Goal: Information Seeking & Learning: Find specific page/section

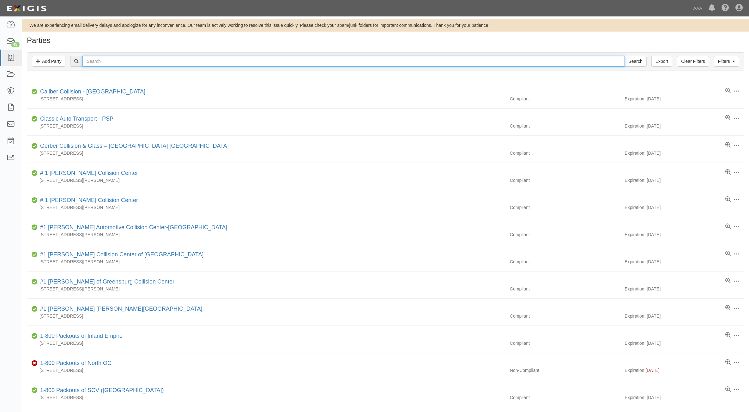
click at [232, 64] on input "text" at bounding box center [353, 61] width 542 height 11
type input "Richey Goodyear"
click at [625, 56] on input "Search" at bounding box center [636, 61] width 22 height 11
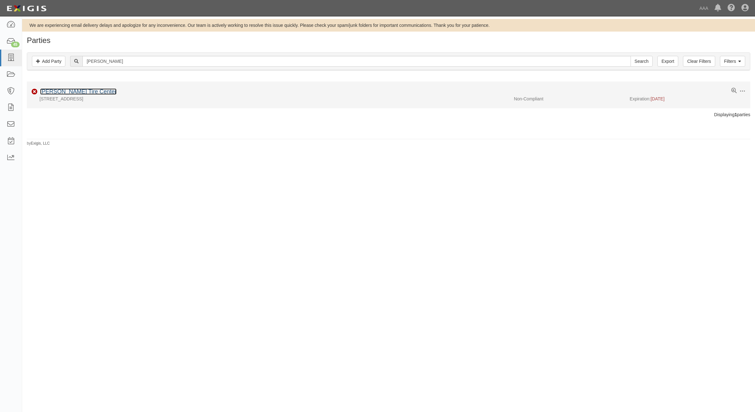
click at [98, 93] on link "Richey Goodyear Tire Center" at bounding box center [78, 92] width 76 height 6
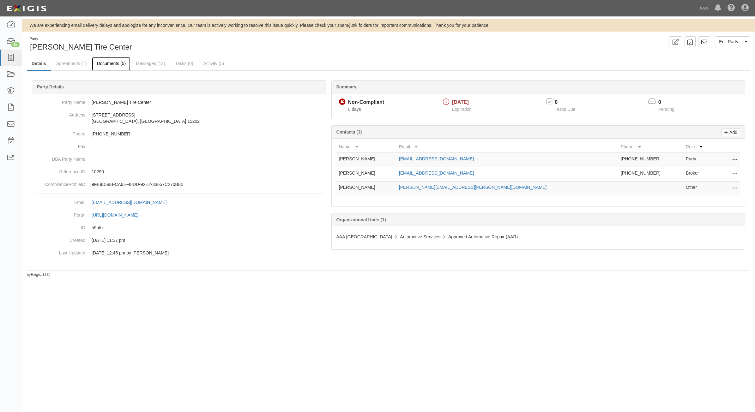
click at [115, 64] on link "Documents (5)" at bounding box center [111, 64] width 39 height 14
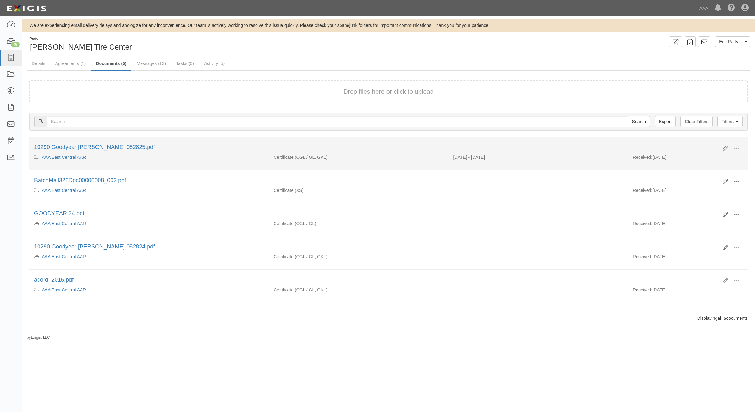
click at [742, 146] on button at bounding box center [737, 149] width 14 height 11
click at [705, 156] on link "View" at bounding box center [706, 157] width 50 height 11
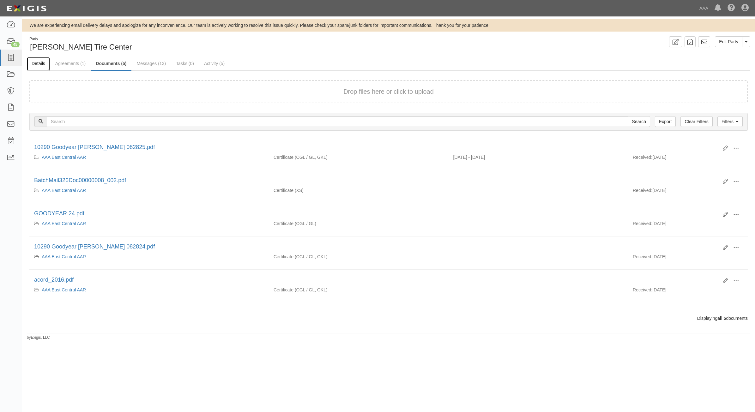
click at [40, 63] on link "Details" at bounding box center [38, 64] width 23 height 14
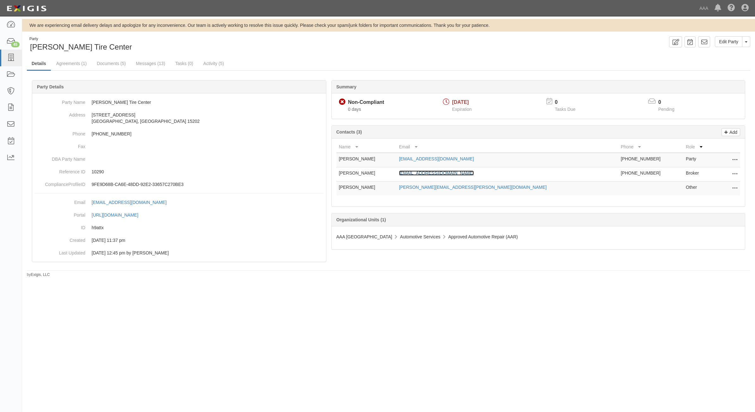
click at [443, 175] on link "jreed@usa.net" at bounding box center [436, 173] width 75 height 5
click at [14, 59] on icon at bounding box center [10, 57] width 9 height 7
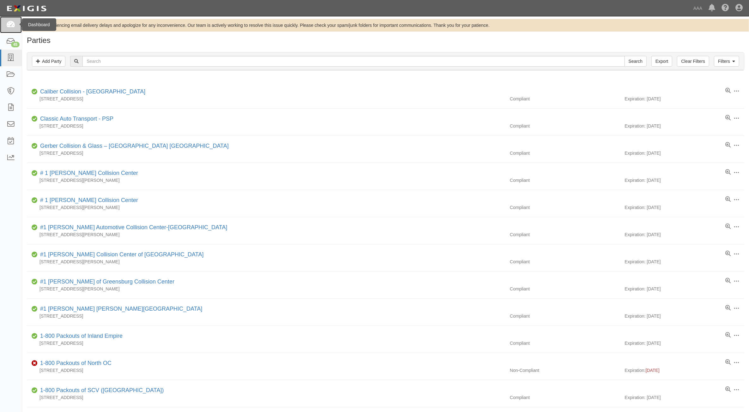
click at [9, 26] on icon at bounding box center [10, 24] width 9 height 7
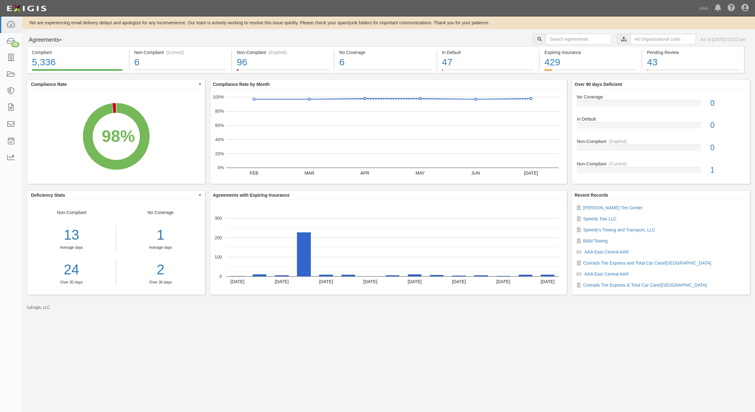
click at [439, 386] on div "We are experiencing email delivery delays and apologize for any inconvenience. …" at bounding box center [377, 201] width 755 height 371
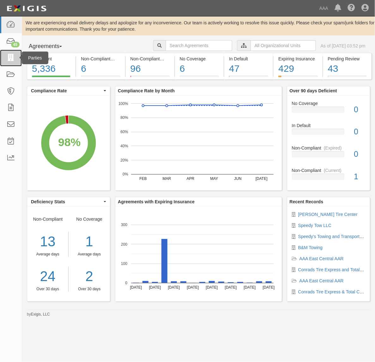
click at [11, 65] on link at bounding box center [11, 58] width 22 height 17
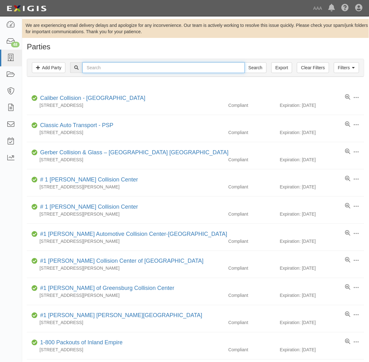
click at [139, 70] on input "text" at bounding box center [163, 67] width 162 height 11
type input "S&J Towing Service"
click at [245, 62] on input "Search" at bounding box center [256, 67] width 22 height 11
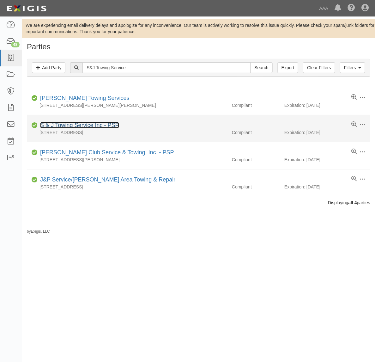
click at [94, 125] on link "S & J Towing Service Inc - PSP" at bounding box center [79, 125] width 79 height 6
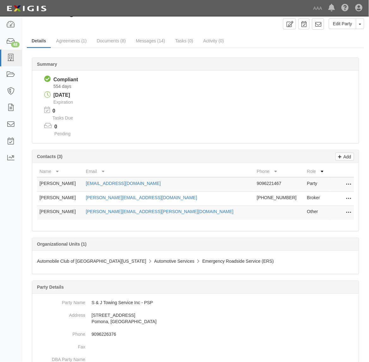
scroll to position [42, 0]
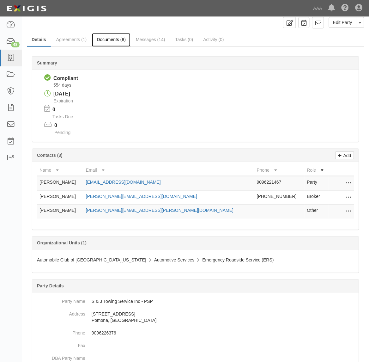
click at [113, 40] on link "Documents (8)" at bounding box center [111, 40] width 39 height 14
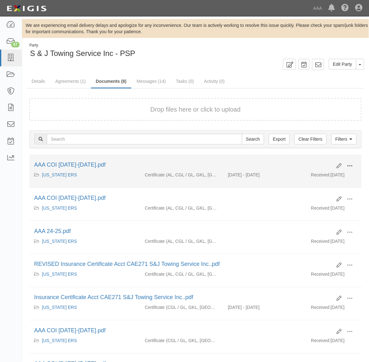
click at [349, 165] on span at bounding box center [350, 166] width 6 height 6
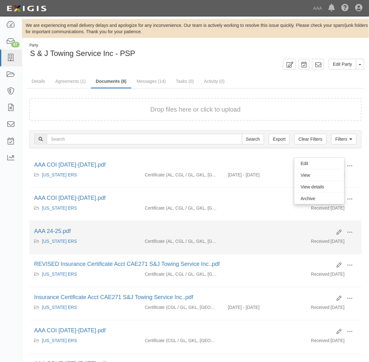
click at [228, 225] on li "Edit View View details Archive AAA 24-25.pdf [US_STATE] ERS Certificate (AL, CG…" at bounding box center [195, 237] width 333 height 33
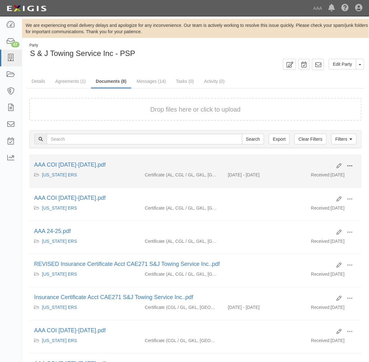
click at [350, 163] on span at bounding box center [350, 166] width 6 height 6
click at [319, 174] on link "View" at bounding box center [320, 174] width 50 height 11
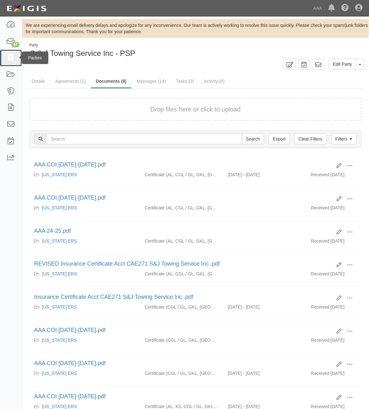
click at [3, 60] on link at bounding box center [11, 58] width 22 height 17
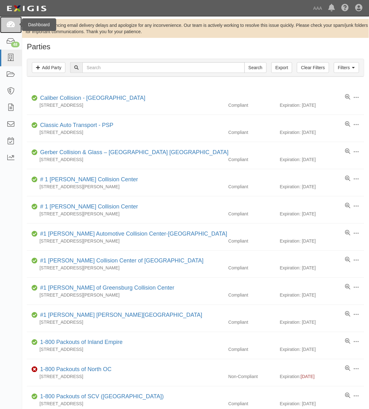
click at [15, 20] on link at bounding box center [11, 24] width 22 height 17
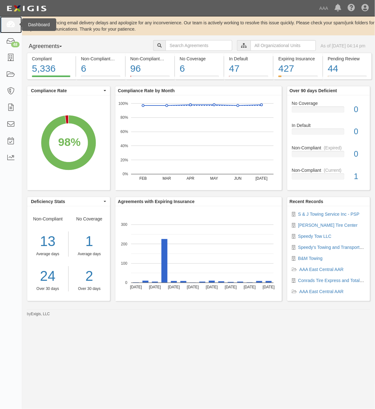
click at [10, 28] on icon at bounding box center [10, 24] width 9 height 7
click at [14, 62] on link at bounding box center [11, 58] width 22 height 17
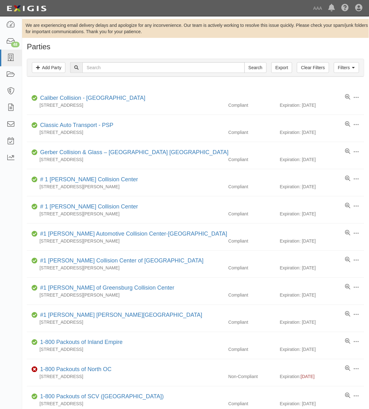
click at [127, 55] on div "Filters Add Party Clear Filters Export Search Filters Compliance Status Complia…" at bounding box center [195, 68] width 347 height 29
click at [119, 65] on input "text" at bounding box center [163, 67] width 162 height 11
type input "Binswanger"
click at [245, 62] on input "Search" at bounding box center [256, 67] width 22 height 11
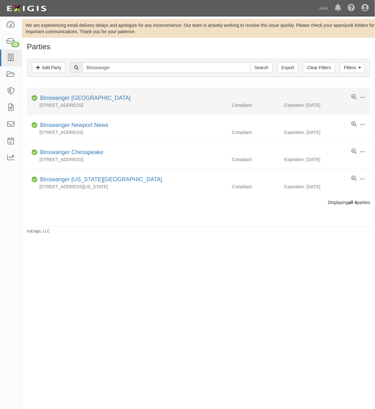
click at [63, 95] on div "Binswanger [GEOGRAPHIC_DATA]" at bounding box center [84, 98] width 93 height 8
click at [62, 99] on link "Binswanger [GEOGRAPHIC_DATA]" at bounding box center [85, 98] width 90 height 6
click at [82, 100] on link "Binswanger [GEOGRAPHIC_DATA]" at bounding box center [85, 98] width 90 height 6
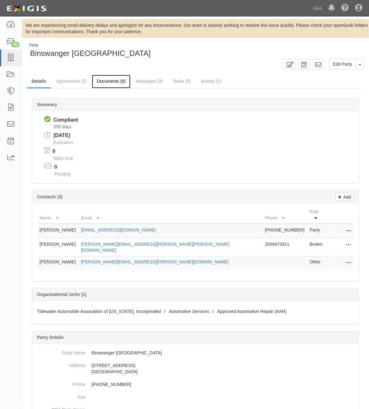
click at [111, 75] on link "Documents (6)" at bounding box center [111, 82] width 39 height 14
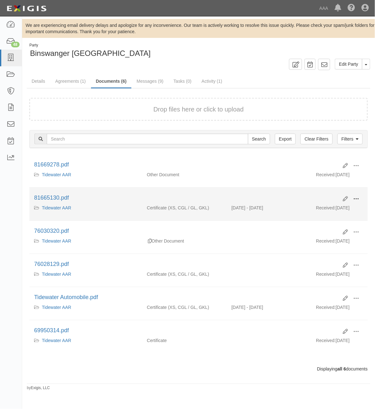
click at [356, 197] on span at bounding box center [356, 199] width 6 height 6
click at [337, 209] on link "View" at bounding box center [326, 208] width 50 height 11
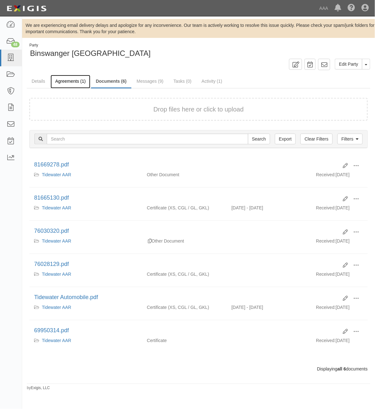
click at [70, 82] on link "Agreements (1)" at bounding box center [71, 82] width 40 height 14
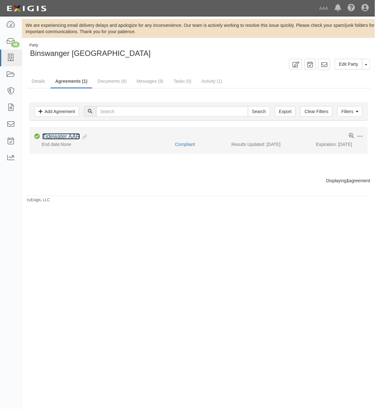
click at [66, 138] on link "Tidewater AAR" at bounding box center [61, 136] width 38 height 6
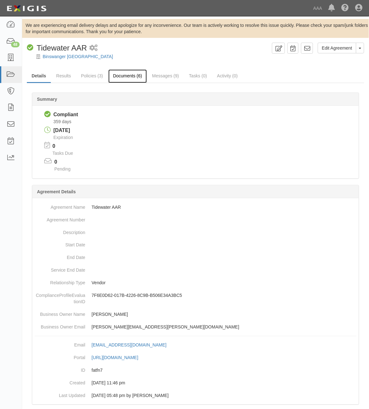
click at [127, 76] on link "Documents (6)" at bounding box center [127, 77] width 39 height 14
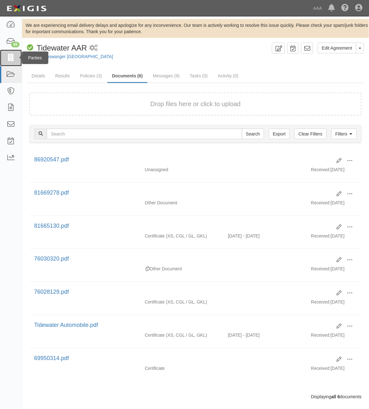
click at [12, 60] on icon at bounding box center [10, 57] width 9 height 7
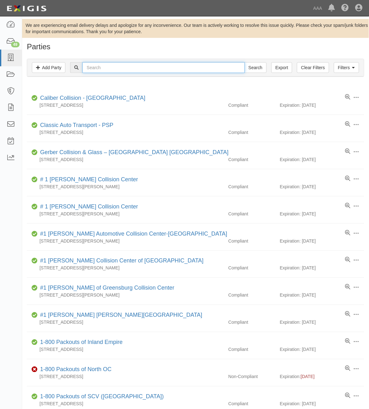
click at [91, 70] on input "text" at bounding box center [163, 67] width 162 height 11
type input "[PERSON_NAME]"
click at [245, 62] on input "Search" at bounding box center [256, 67] width 22 height 11
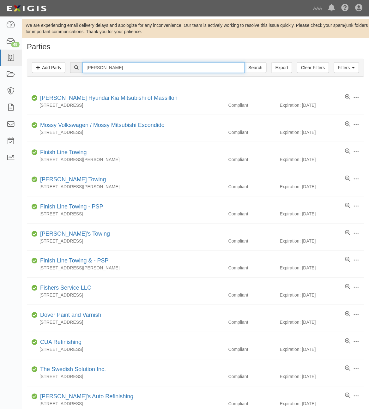
click at [103, 66] on input "[PERSON_NAME]" at bounding box center [163, 67] width 162 height 11
click at [103, 66] on input "Bish" at bounding box center [163, 67] width 162 height 11
type input "Binswanger"
click at [245, 62] on input "Search" at bounding box center [256, 67] width 22 height 11
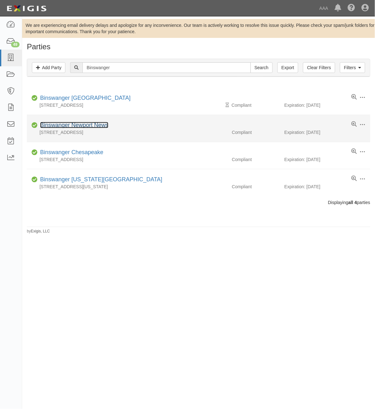
click at [67, 128] on link "Binswanger Newport News" at bounding box center [74, 125] width 68 height 6
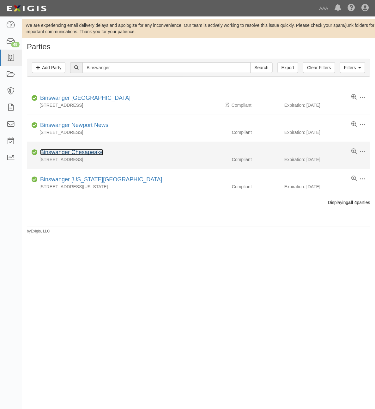
click at [84, 155] on link "Binswanger Chesapeake" at bounding box center [71, 152] width 63 height 6
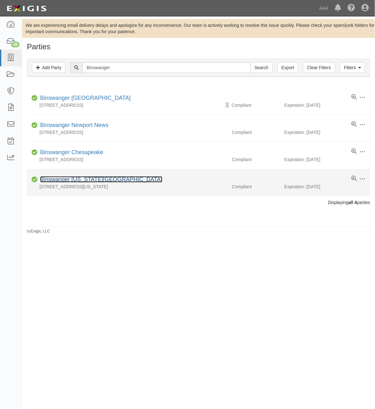
click at [93, 180] on link "Binswanger Virginia Beach" at bounding box center [101, 179] width 122 height 6
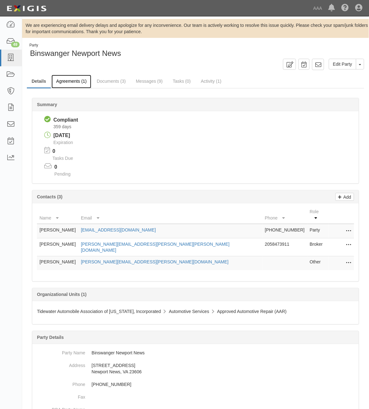
click at [77, 85] on link "Agreements (1)" at bounding box center [72, 82] width 40 height 14
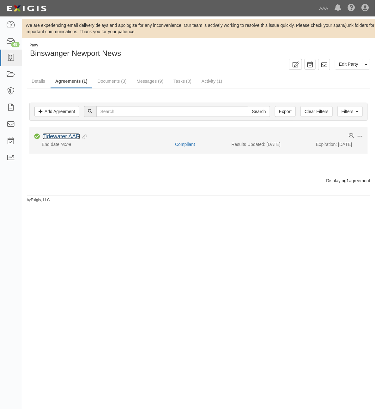
click at [70, 137] on link "Tidewater AAR" at bounding box center [61, 136] width 38 height 6
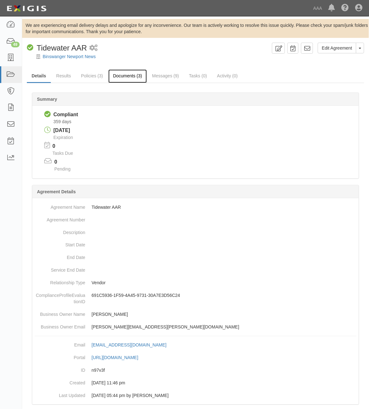
click at [123, 76] on link "Documents (3)" at bounding box center [127, 77] width 39 height 14
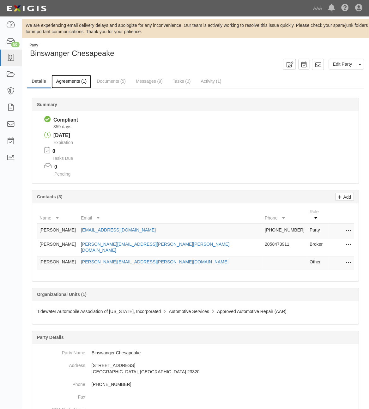
click at [80, 82] on link "Agreements (1)" at bounding box center [72, 82] width 40 height 14
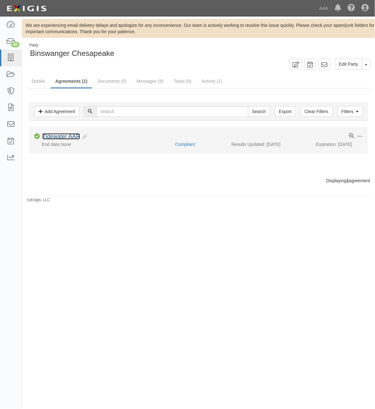
click at [73, 137] on link "Tidewater AAR" at bounding box center [61, 136] width 38 height 6
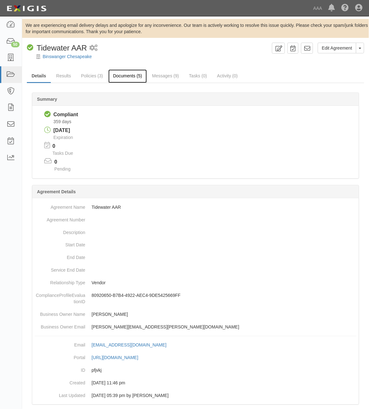
click at [128, 77] on link "Documents (5)" at bounding box center [127, 77] width 39 height 14
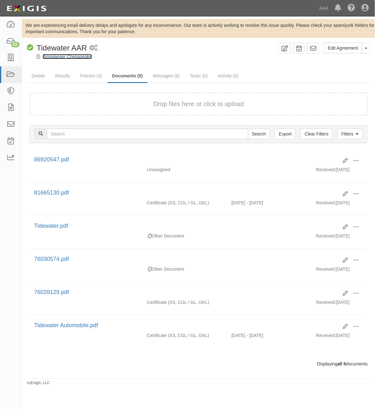
click at [69, 58] on link "Binswanger Chesapeake" at bounding box center [67, 56] width 49 height 5
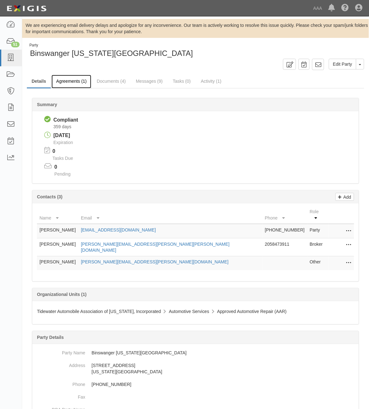
click at [75, 82] on link "Agreements (1)" at bounding box center [72, 82] width 40 height 14
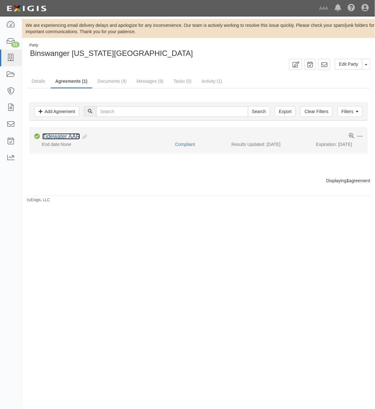
click at [70, 133] on link "Tidewater AAR" at bounding box center [61, 136] width 38 height 6
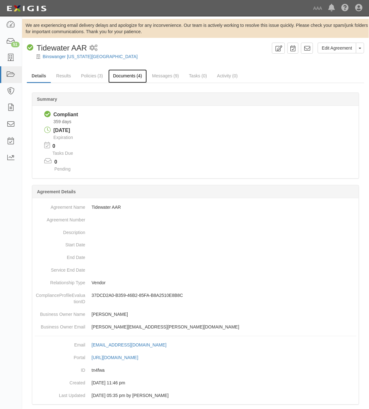
click at [127, 75] on link "Documents (4)" at bounding box center [127, 77] width 39 height 14
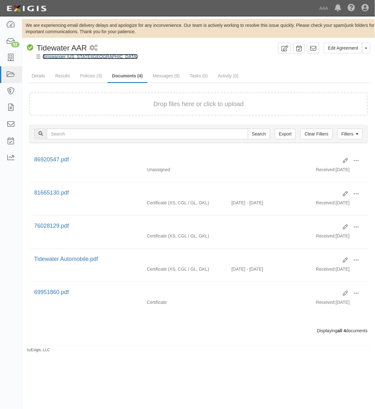
click at [66, 57] on link "Binswanger Virginia Beach" at bounding box center [90, 56] width 95 height 5
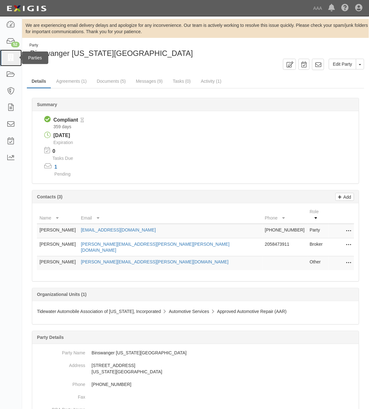
click at [6, 59] on link at bounding box center [11, 58] width 22 height 17
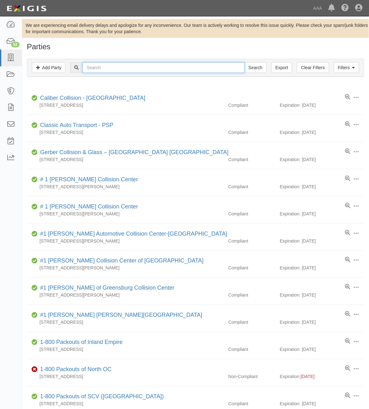
click at [123, 70] on input "text" at bounding box center [163, 67] width 162 height 11
type input "Binswager"
click at [245, 62] on input "Search" at bounding box center [256, 67] width 22 height 11
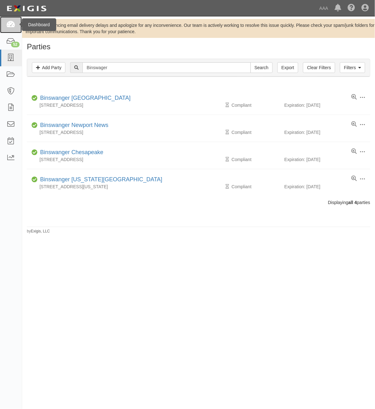
click at [10, 26] on icon at bounding box center [10, 24] width 9 height 7
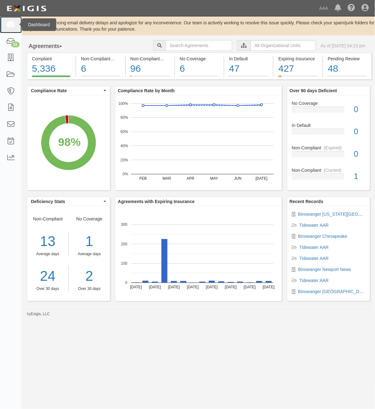
click at [9, 24] on icon at bounding box center [10, 24] width 9 height 7
click at [12, 24] on icon at bounding box center [10, 24] width 9 height 7
click at [7, 28] on icon at bounding box center [10, 24] width 9 height 7
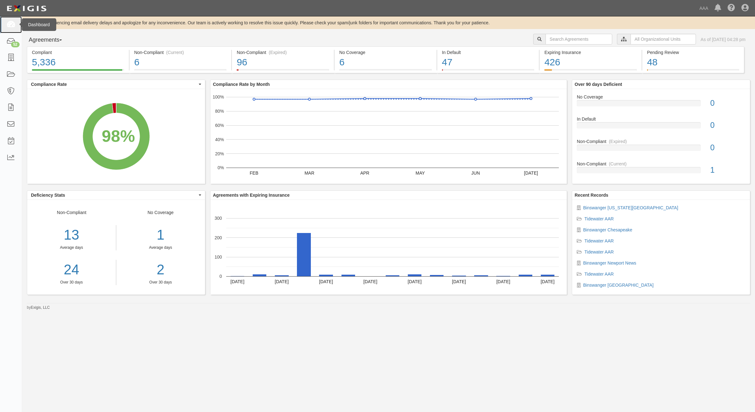
click at [16, 27] on link at bounding box center [11, 24] width 22 height 17
